Goal: Task Accomplishment & Management: Use online tool/utility

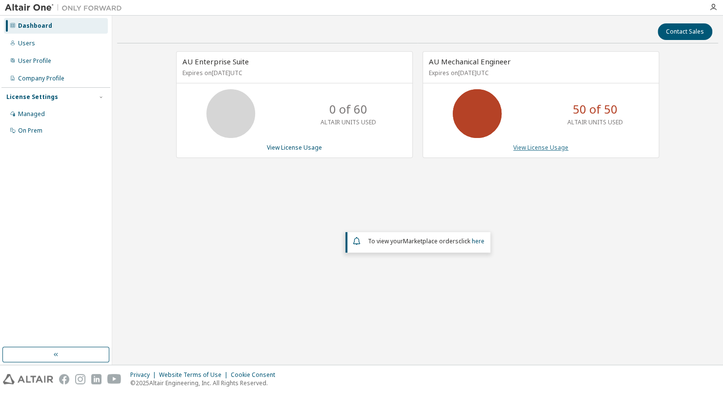
click at [535, 145] on link "View License Usage" at bounding box center [540, 147] width 55 height 8
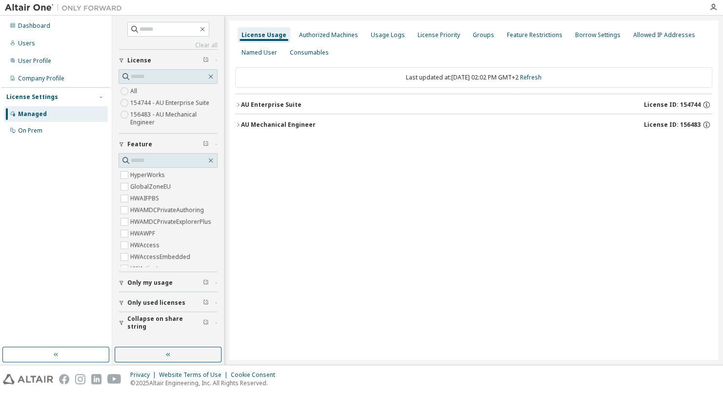
click at [468, 113] on button "AU Enterprise Suite License ID: 154744" at bounding box center [473, 104] width 477 height 21
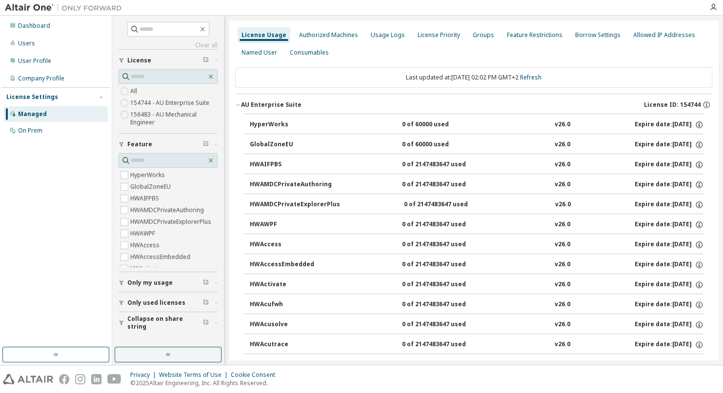
click at [293, 102] on div "AU Enterprise Suite" at bounding box center [271, 105] width 60 height 8
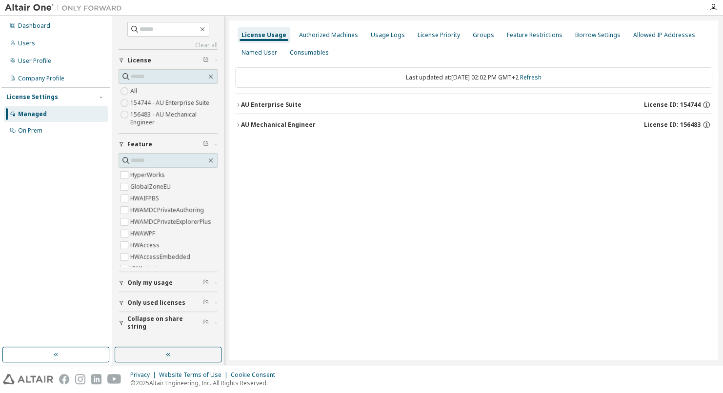
click at [274, 128] on div "AU Mechanical Engineer" at bounding box center [278, 125] width 75 height 8
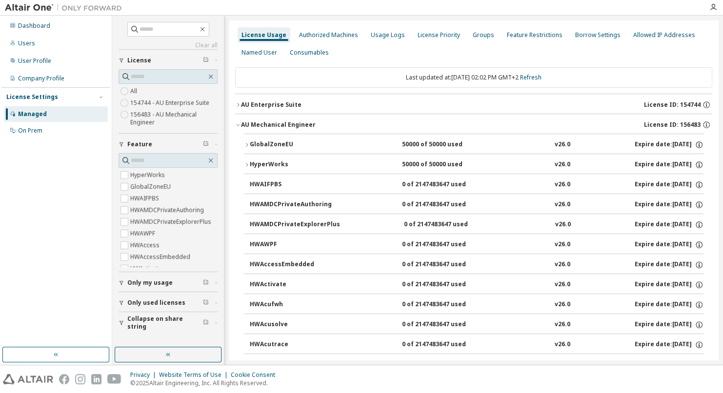
click at [265, 146] on div "GlobalZoneEU" at bounding box center [294, 144] width 88 height 9
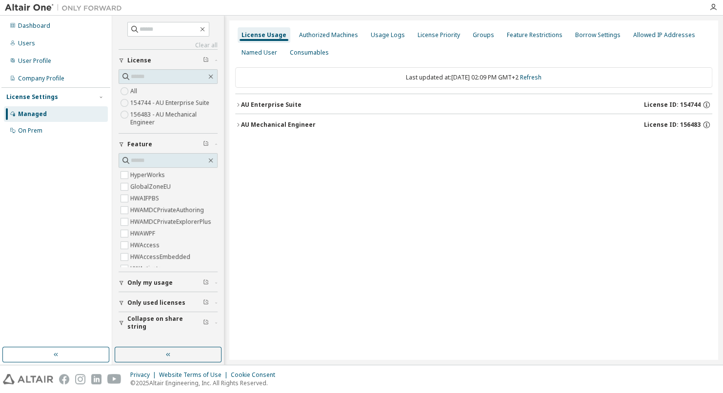
click at [283, 99] on button "AU Enterprise Suite License ID: 154744" at bounding box center [473, 104] width 477 height 21
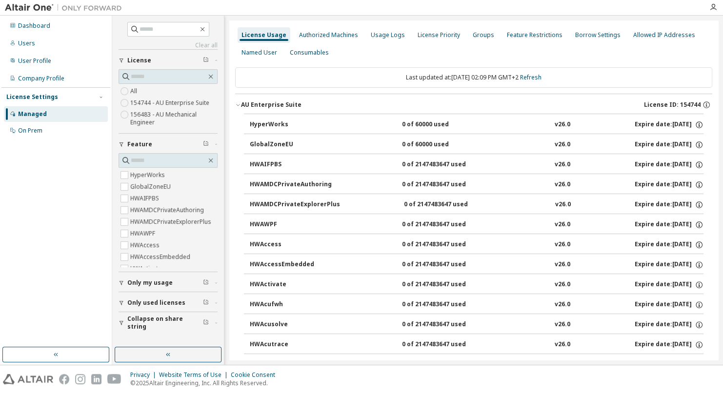
click at [283, 99] on button "AU Enterprise Suite License ID: 154744" at bounding box center [473, 104] width 477 height 21
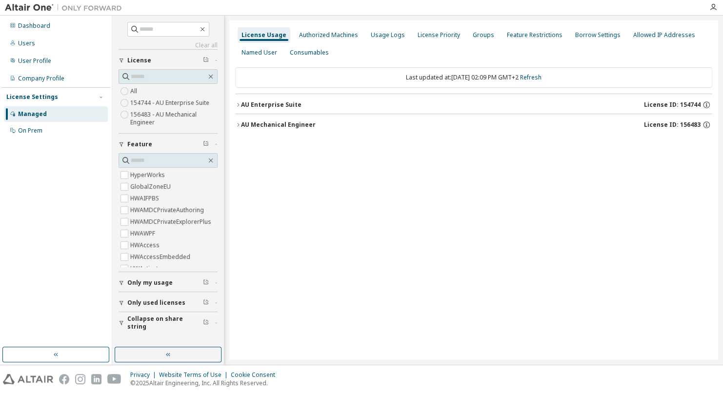
click at [279, 121] on div "AU Mechanical Engineer" at bounding box center [278, 125] width 75 height 8
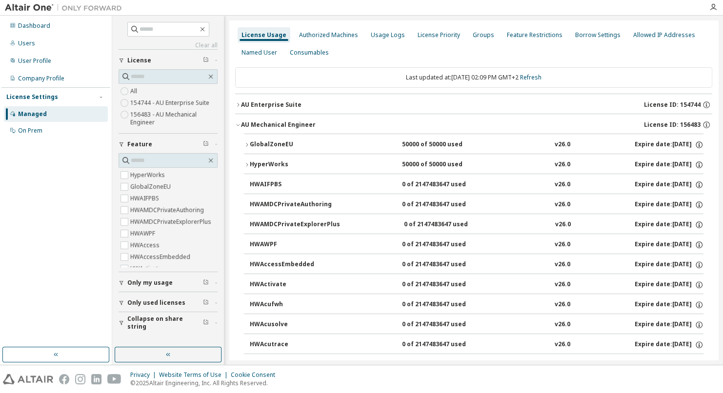
click at [635, 142] on div "Expire date: 2025-12-01" at bounding box center [669, 144] width 69 height 9
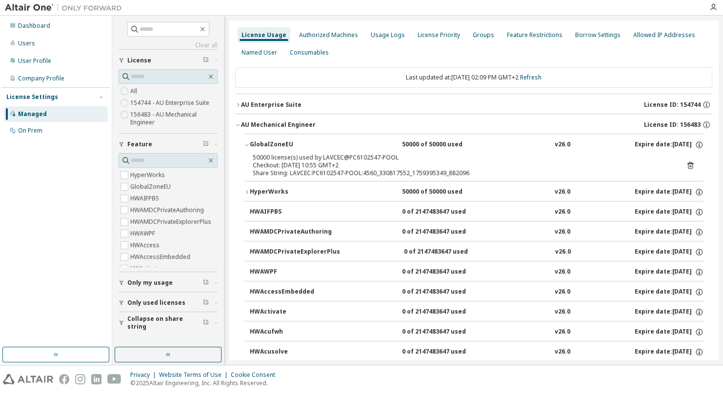
click at [689, 166] on icon at bounding box center [690, 166] width 2 height 2
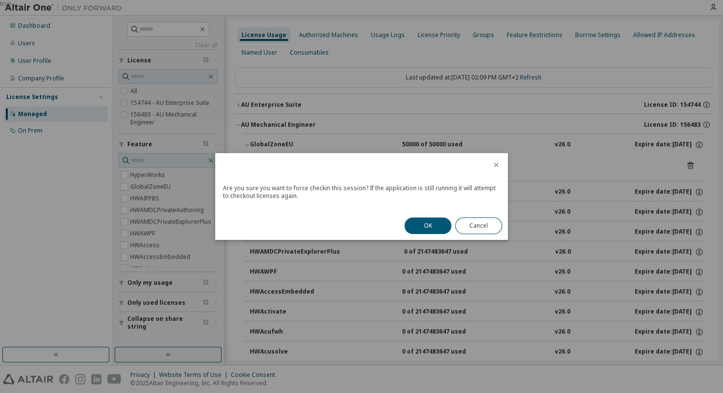
click at [413, 238] on div "OK Cancel" at bounding box center [453, 226] width 109 height 28
click at [431, 226] on button "OK" at bounding box center [427, 226] width 47 height 17
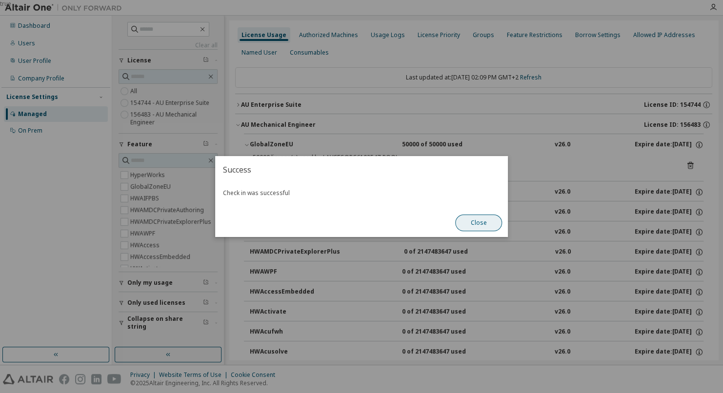
click at [476, 222] on button "Close" at bounding box center [478, 223] width 47 height 17
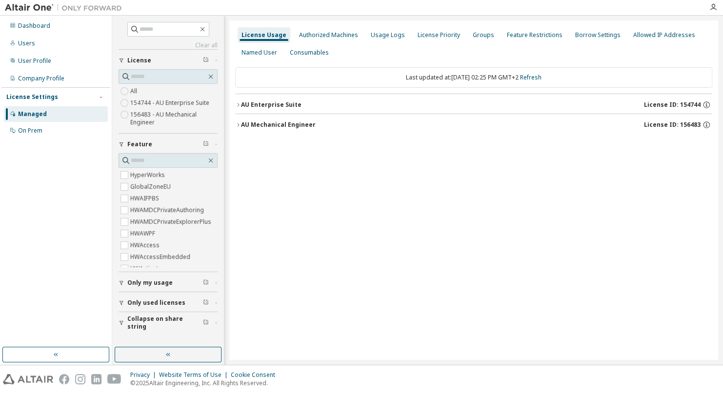
click at [285, 126] on div "AU Mechanical Engineer" at bounding box center [278, 125] width 75 height 8
click at [311, 121] on div "AU Mechanical Engineer" at bounding box center [278, 125] width 75 height 8
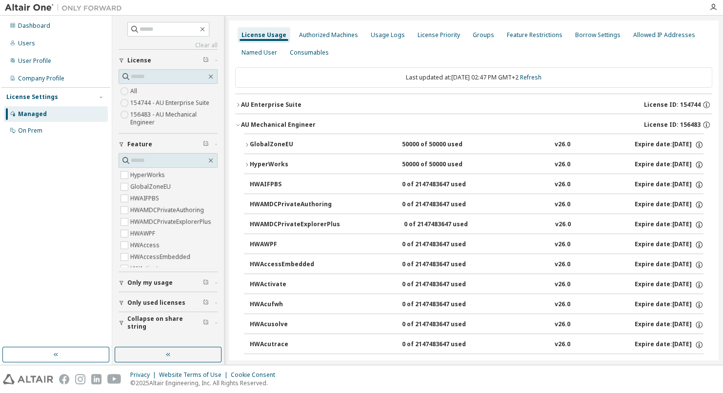
click at [262, 148] on div "GlobalZoneEU" at bounding box center [294, 144] width 88 height 9
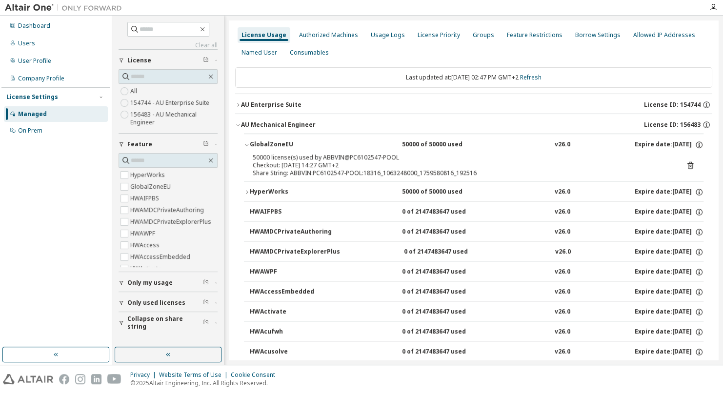
click at [689, 167] on icon at bounding box center [690, 166] width 2 height 2
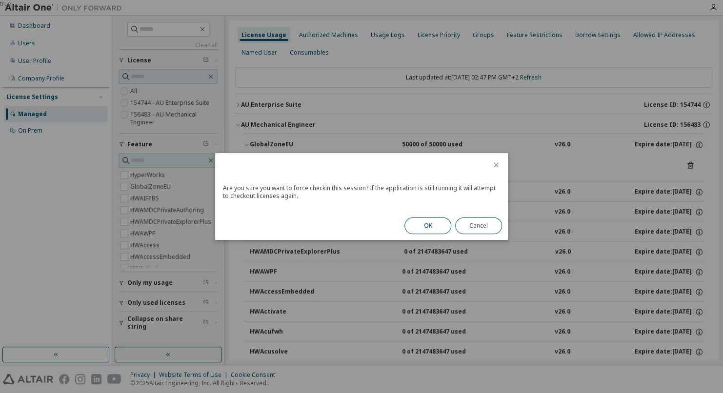
click at [426, 226] on button "OK" at bounding box center [427, 226] width 47 height 17
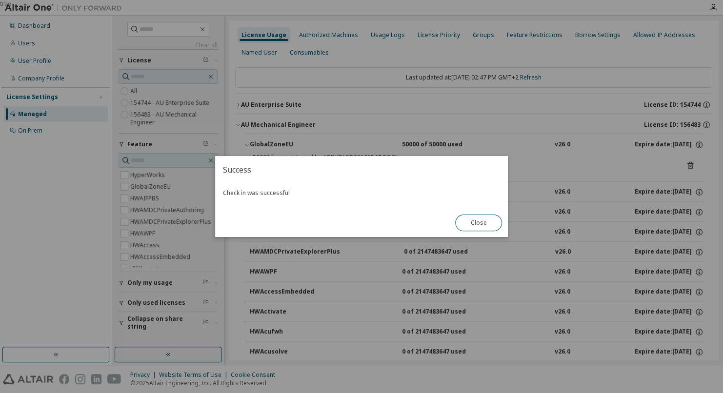
click at [492, 231] on div "Close" at bounding box center [478, 223] width 59 height 28
click at [490, 228] on button "Close" at bounding box center [478, 223] width 47 height 17
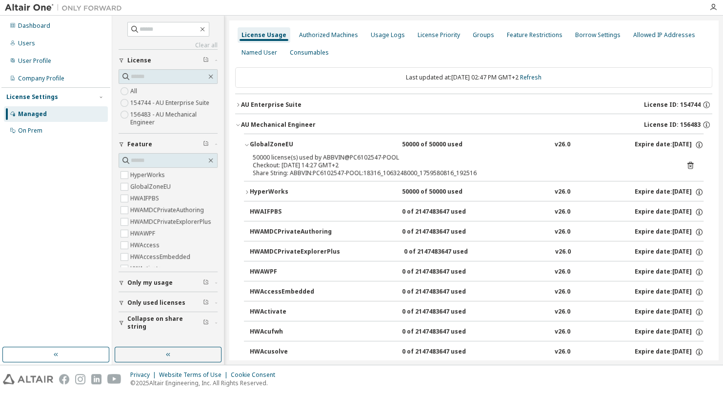
click at [686, 164] on icon at bounding box center [690, 165] width 9 height 9
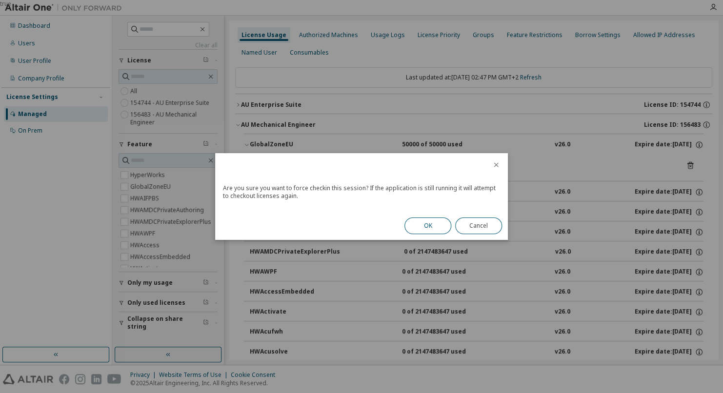
click at [416, 223] on button "OK" at bounding box center [427, 226] width 47 height 17
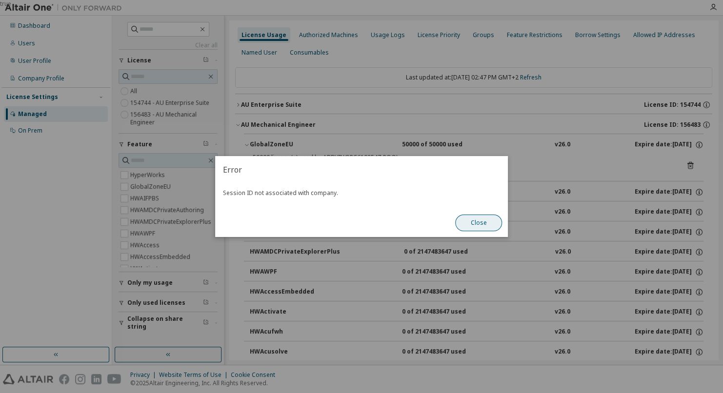
click at [482, 221] on button "Close" at bounding box center [478, 223] width 47 height 17
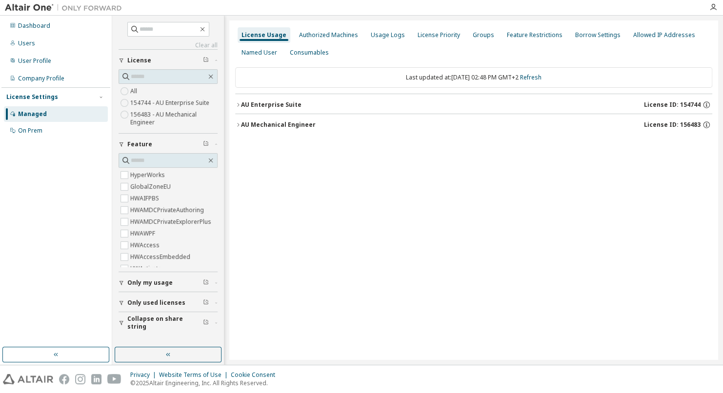
click at [271, 124] on div "AU Mechanical Engineer" at bounding box center [278, 125] width 75 height 8
click at [266, 130] on button "AU Mechanical Engineer License ID: 156483" at bounding box center [473, 124] width 477 height 21
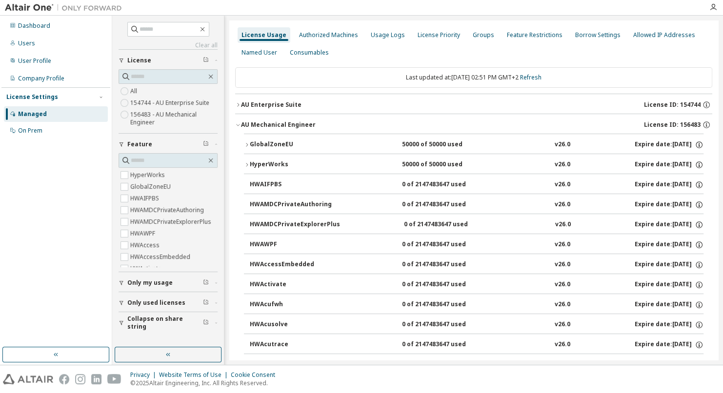
click at [297, 145] on div "GlobalZoneEU" at bounding box center [294, 144] width 88 height 9
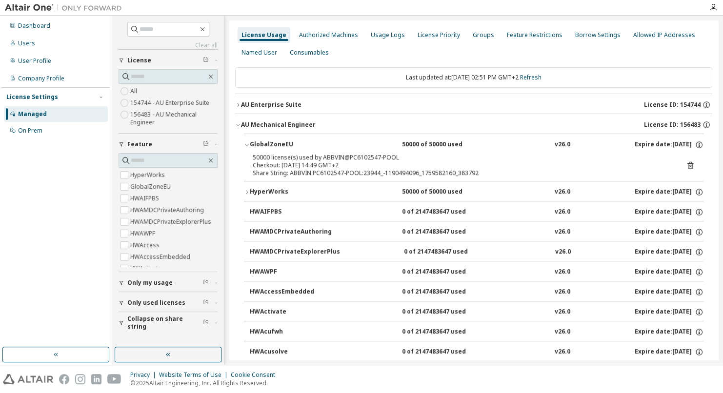
click at [687, 165] on icon at bounding box center [690, 165] width 6 height 7
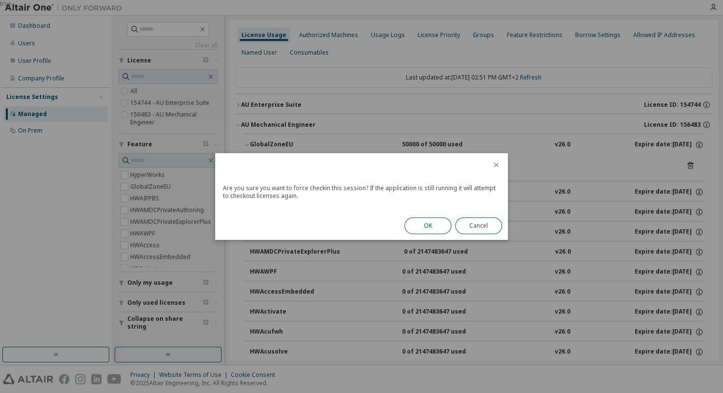
click at [426, 222] on button "OK" at bounding box center [427, 226] width 47 height 17
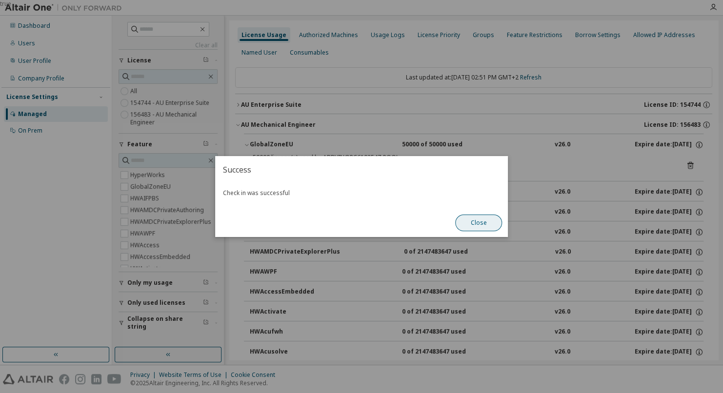
click at [474, 222] on button "Close" at bounding box center [478, 223] width 47 height 17
